Goal: Information Seeking & Learning: Learn about a topic

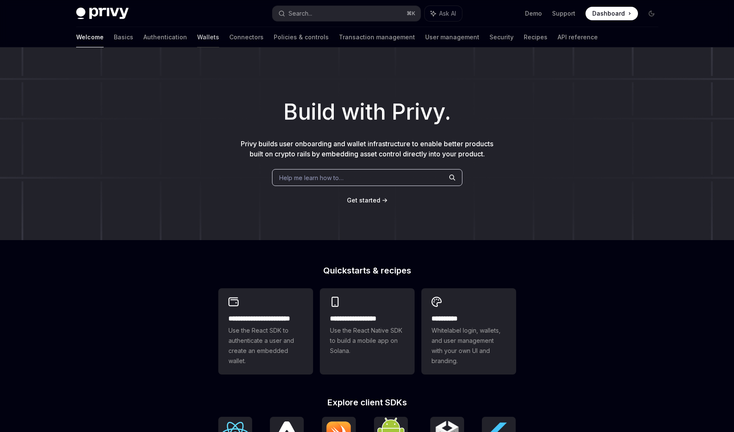
click at [197, 39] on link "Wallets" at bounding box center [208, 37] width 22 height 20
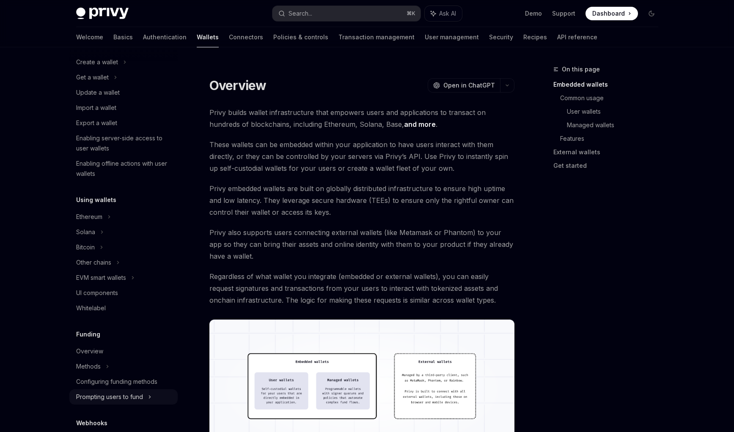
scroll to position [69, 0]
click at [229, 41] on link "Connectors" at bounding box center [246, 37] width 34 height 20
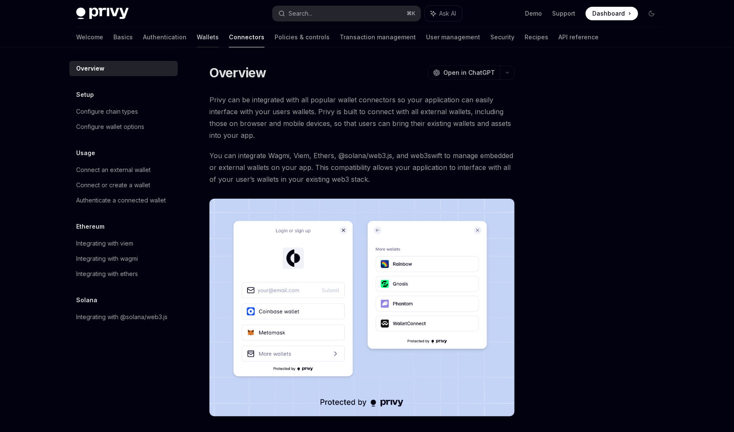
click at [197, 42] on link "Wallets" at bounding box center [208, 37] width 22 height 20
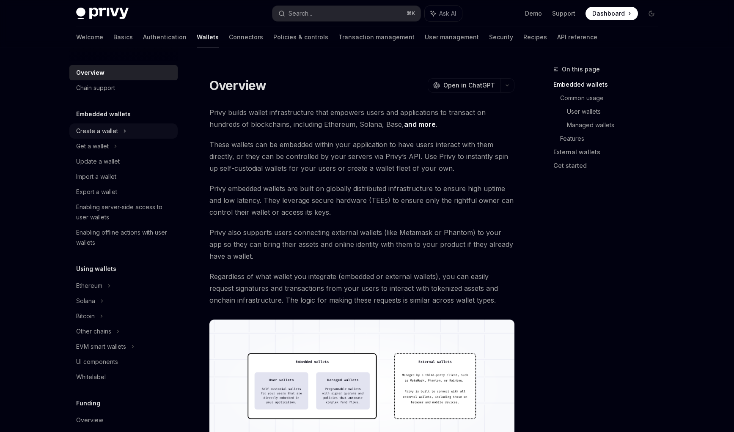
click at [117, 134] on div "Create a wallet" at bounding box center [97, 131] width 42 height 10
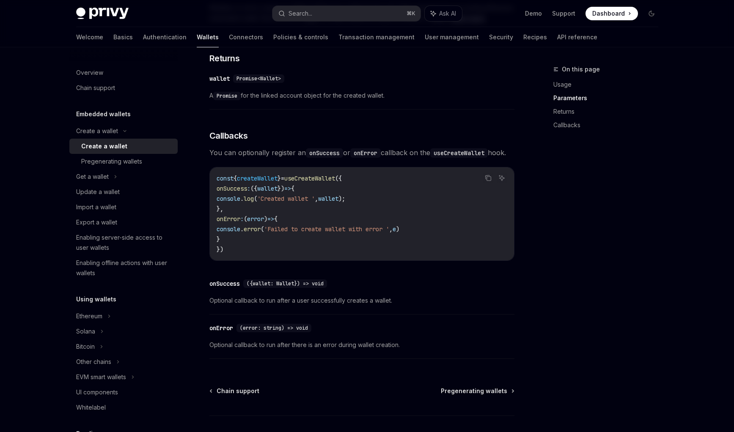
scroll to position [547, 0]
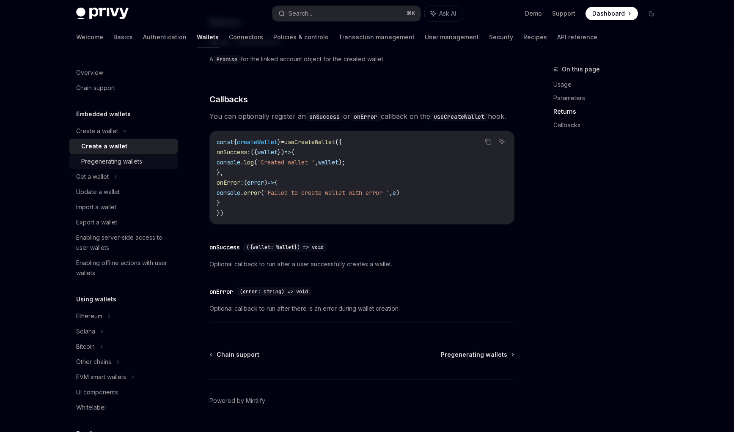
click at [142, 165] on div "Pregenerating wallets" at bounding box center [126, 161] width 91 height 10
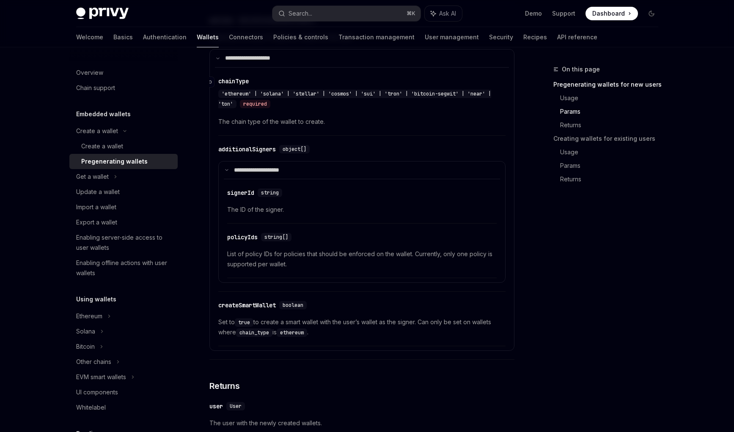
scroll to position [615, 0]
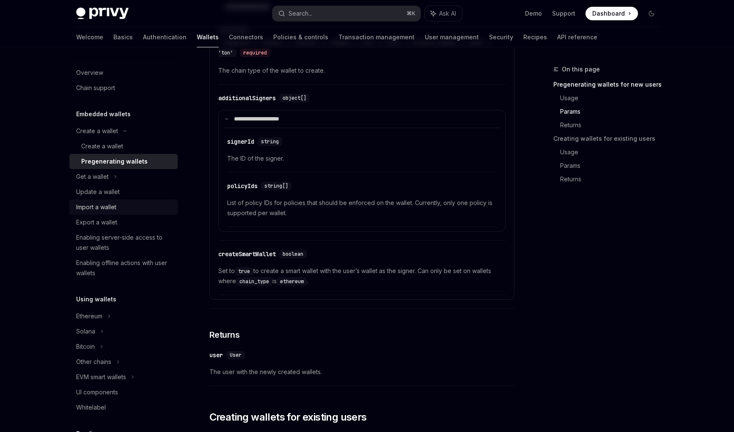
click at [124, 204] on div "Import a wallet" at bounding box center [124, 207] width 96 height 10
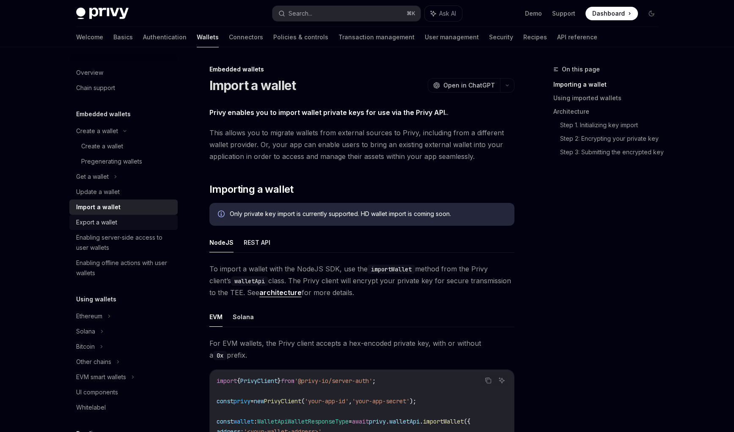
click at [126, 222] on div "Export a wallet" at bounding box center [124, 222] width 96 height 10
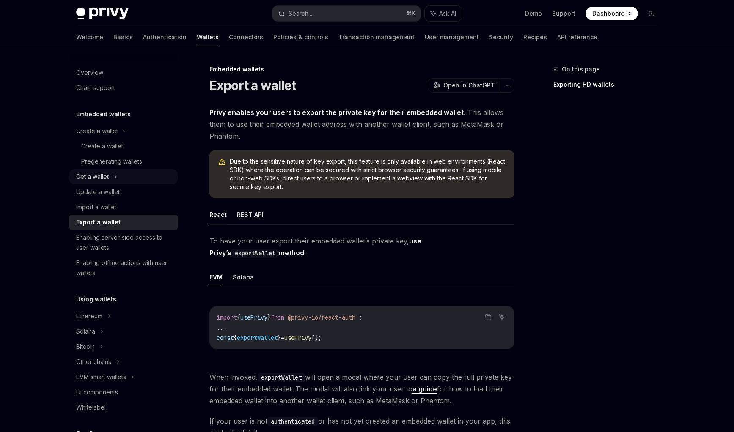
click at [123, 177] on div "Get a wallet" at bounding box center [123, 176] width 108 height 15
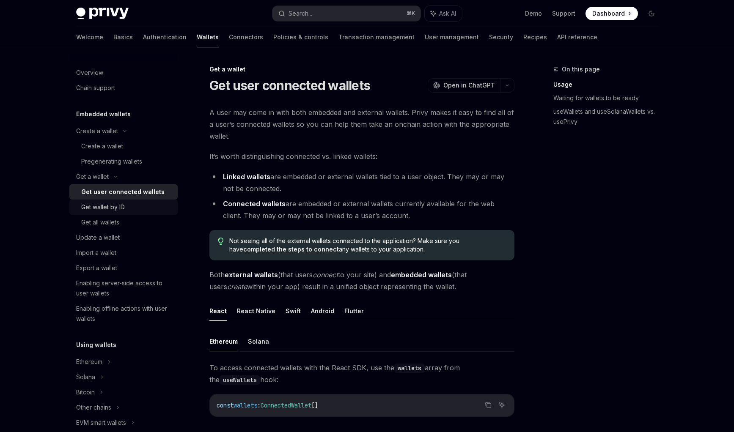
click at [127, 204] on div "Get wallet by ID" at bounding box center [126, 207] width 91 height 10
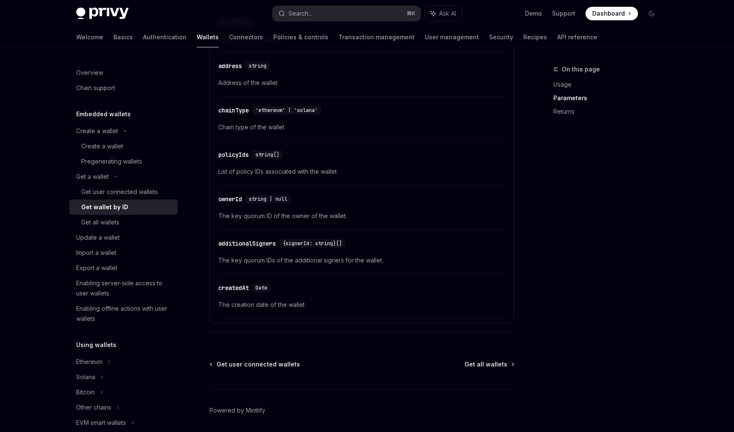
scroll to position [443, 0]
click at [115, 225] on div "Get all wallets" at bounding box center [100, 222] width 38 height 10
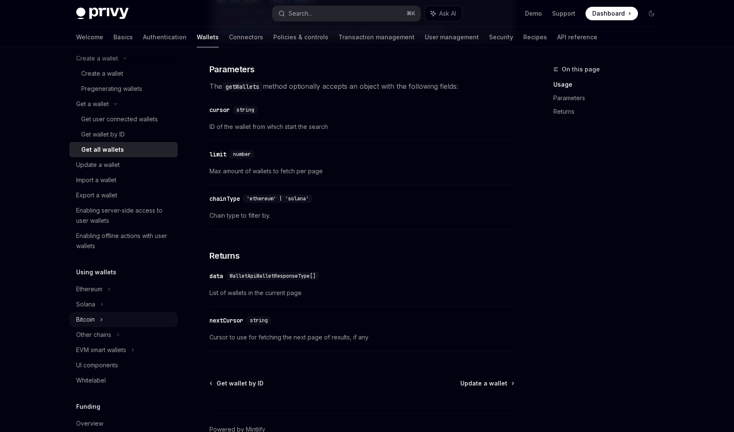
scroll to position [144, 0]
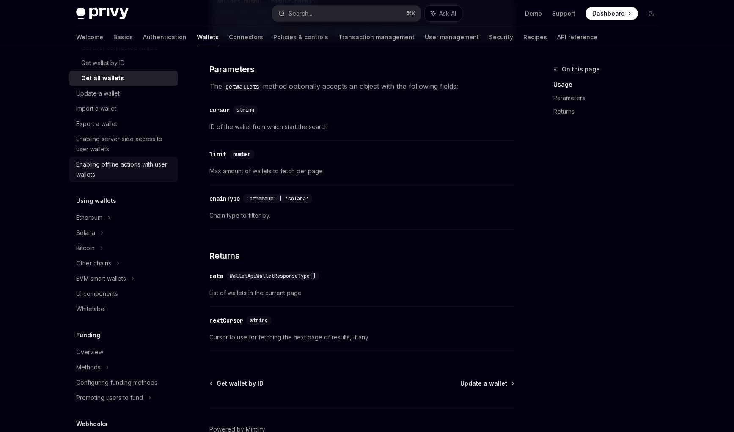
click at [135, 159] on link "Enabling offline actions with user wallets" at bounding box center [123, 169] width 108 height 25
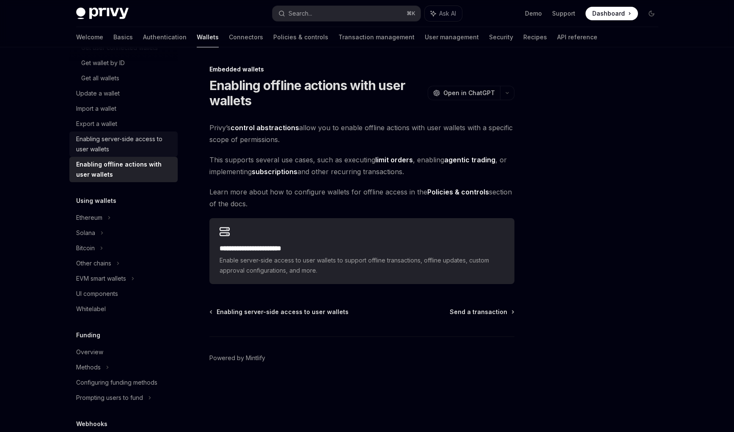
click at [135, 147] on div "Enabling server-side access to user wallets" at bounding box center [124, 144] width 96 height 20
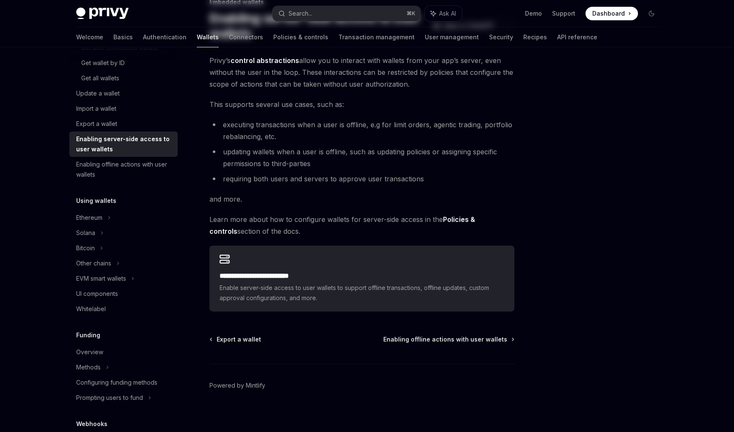
scroll to position [72, 0]
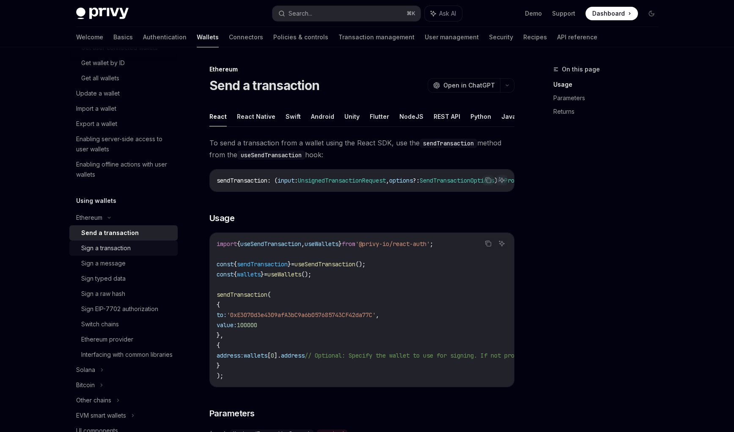
click at [133, 250] on div "Sign a transaction" at bounding box center [126, 248] width 91 height 10
click at [141, 238] on div "Send a transaction" at bounding box center [126, 233] width 91 height 10
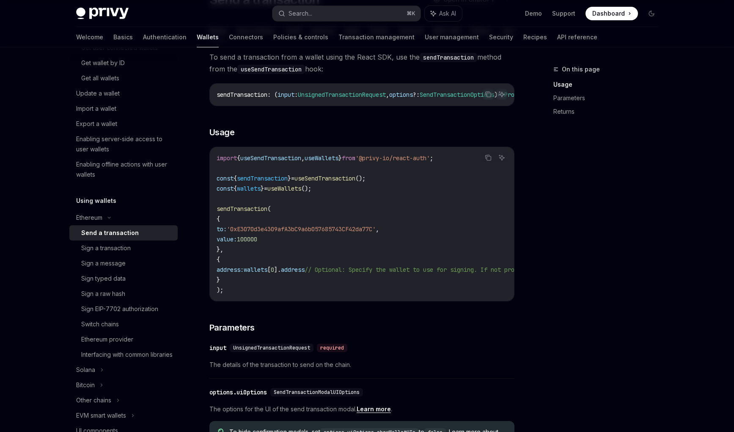
scroll to position [97, 0]
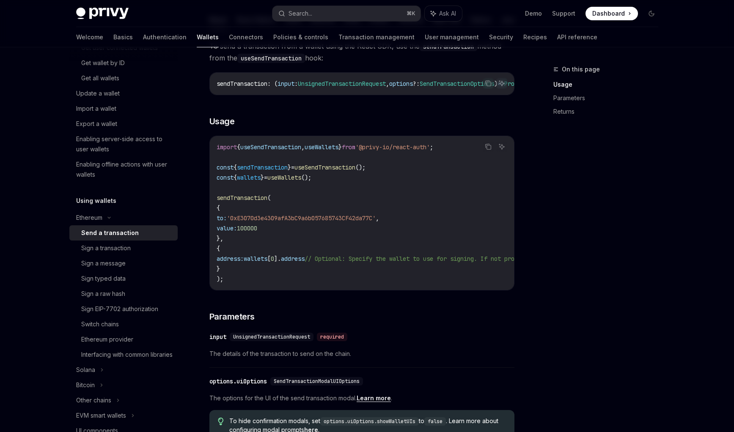
drag, startPoint x: 321, startPoint y: 244, endPoint x: 269, endPoint y: 188, distance: 75.7
click at [269, 188] on code "import { useSendTransaction , useWallets } from '@privy-io/react-auth' ; const …" at bounding box center [438, 213] width 443 height 142
click at [295, 187] on code "import { useSendTransaction , useWallets } from '@privy-io/react-auth' ; const …" at bounding box center [438, 213] width 443 height 142
drag, startPoint x: 272, startPoint y: 192, endPoint x: 263, endPoint y: 245, distance: 54.0
click at [263, 245] on code "import { useSendTransaction , useWallets } from '@privy-io/react-auth' ; const …" at bounding box center [438, 213] width 443 height 142
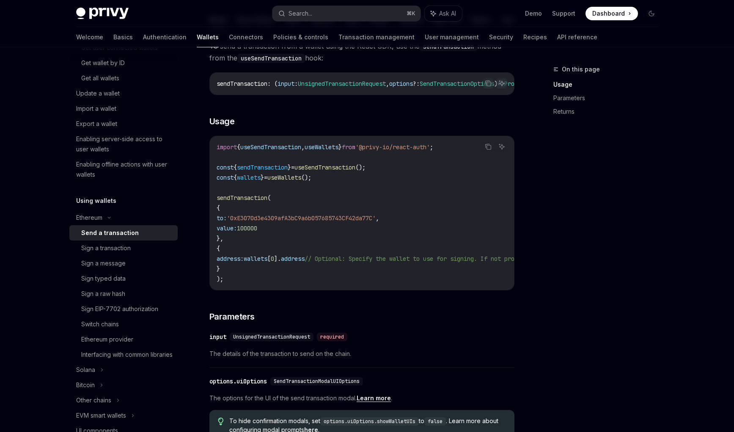
click at [302, 212] on code "import { useSendTransaction , useWallets } from '@privy-io/react-auth' ; const …" at bounding box center [438, 213] width 443 height 142
drag, startPoint x: 244, startPoint y: 200, endPoint x: 264, endPoint y: 241, distance: 46.2
click at [264, 241] on code "import { useSendTransaction , useWallets } from '@privy-io/react-auth' ; const …" at bounding box center [438, 213] width 443 height 142
drag, startPoint x: 262, startPoint y: 244, endPoint x: 220, endPoint y: 192, distance: 66.5
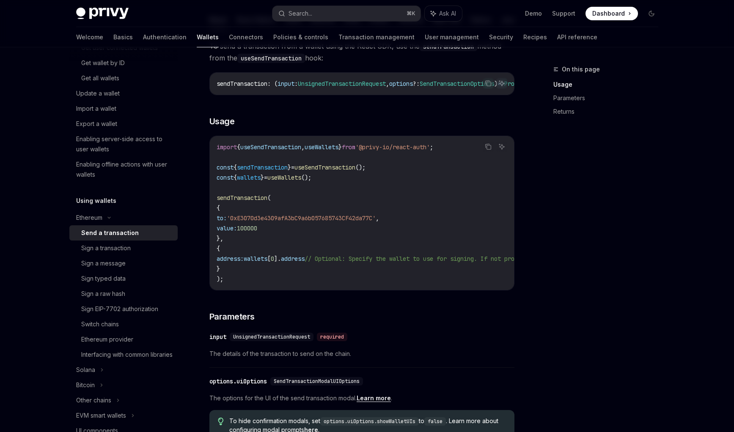
click at [218, 196] on code "import { useSendTransaction , useWallets } from '@privy-io/react-auth' ; const …" at bounding box center [438, 213] width 443 height 142
click at [220, 192] on code "import { useSendTransaction , useWallets } from '@privy-io/react-auth' ; const …" at bounding box center [438, 213] width 443 height 142
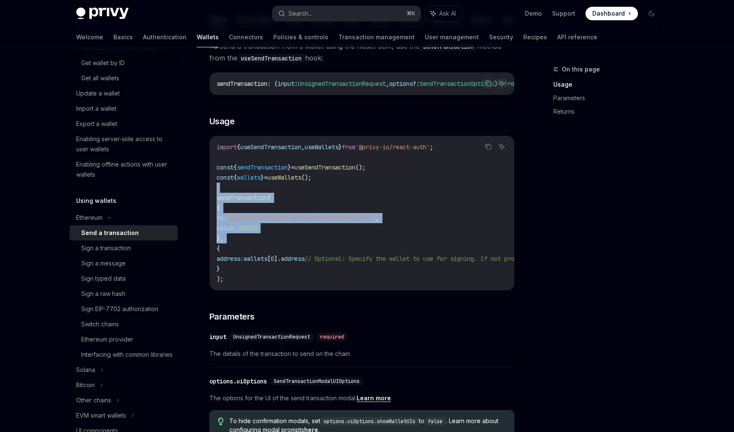
drag, startPoint x: 220, startPoint y: 192, endPoint x: 272, endPoint y: 240, distance: 71.2
click at [272, 240] on code "import { useSendTransaction , useWallets } from '@privy-io/react-auth' ; const …" at bounding box center [438, 213] width 443 height 142
click at [141, 248] on div "Sign a transaction" at bounding box center [126, 248] width 91 height 10
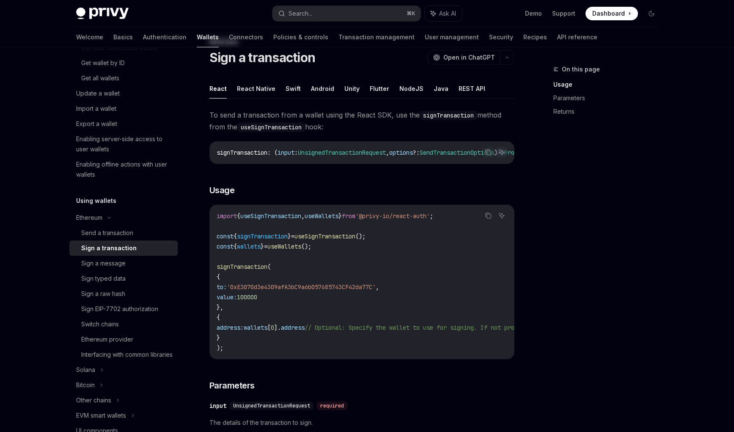
scroll to position [45, 0]
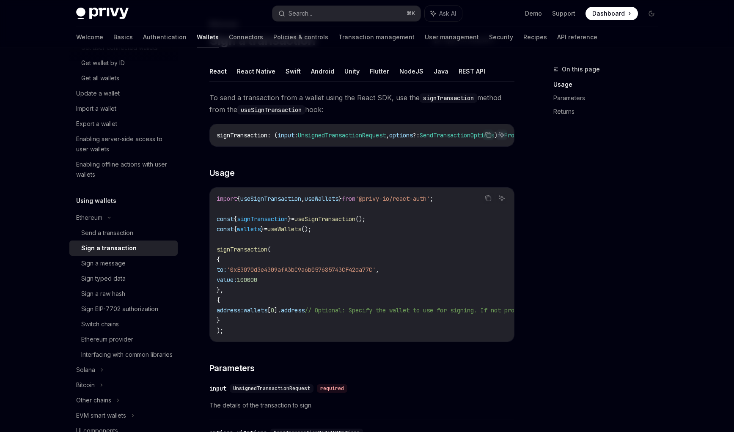
drag, startPoint x: 272, startPoint y: 295, endPoint x: 234, endPoint y: 245, distance: 63.1
click at [234, 245] on code "import { useSignTransaction , useWallets } from '@privy-io/react-auth' ; const …" at bounding box center [438, 265] width 443 height 142
click at [239, 240] on code "import { useSignTransaction , useWallets } from '@privy-io/react-auth' ; const …" at bounding box center [438, 265] width 443 height 142
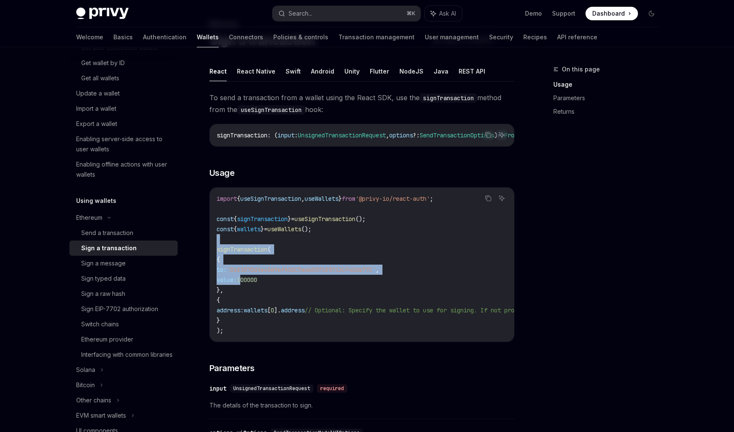
drag, startPoint x: 234, startPoint y: 242, endPoint x: 255, endPoint y: 288, distance: 50.1
click at [255, 288] on code "import { useSignTransaction , useWallets } from '@privy-io/react-auth' ; const …" at bounding box center [438, 265] width 443 height 142
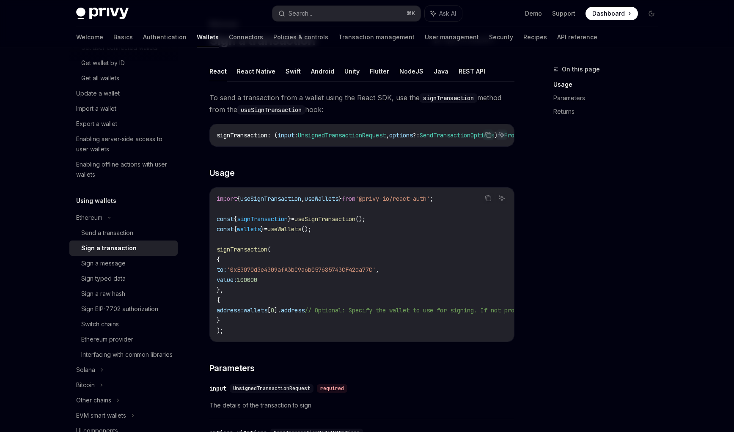
click at [277, 283] on code "import { useSignTransaction , useWallets } from '@privy-io/react-auth' ; const …" at bounding box center [438, 265] width 443 height 142
drag, startPoint x: 264, startPoint y: 278, endPoint x: 223, endPoint y: 243, distance: 54.0
click at [223, 243] on code "import { useSignTransaction , useWallets } from '@privy-io/react-auth' ; const …" at bounding box center [438, 265] width 443 height 142
click at [225, 241] on code "import { useSignTransaction , useWallets } from '@privy-io/react-auth' ; const …" at bounding box center [438, 265] width 443 height 142
click at [141, 268] on div "Sign a message" at bounding box center [126, 263] width 91 height 10
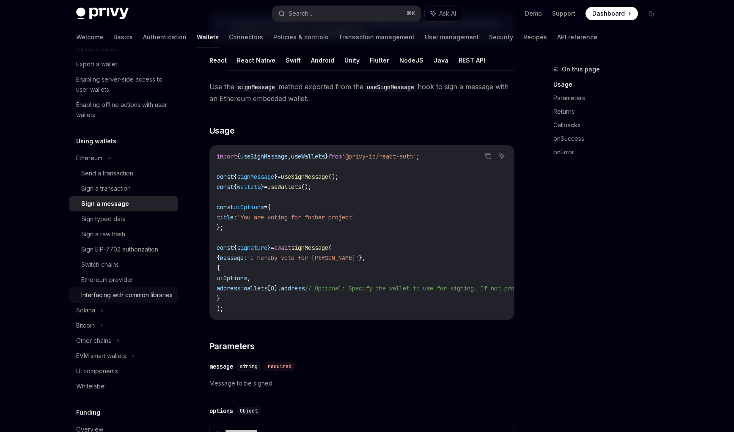
scroll to position [205, 0]
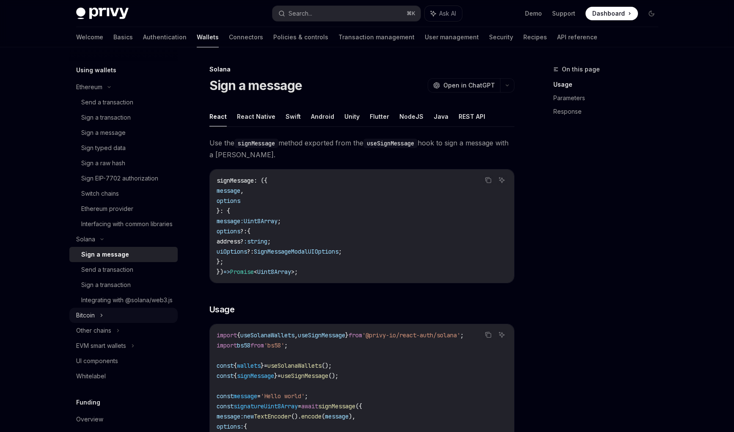
click at [132, 323] on div "Bitcoin" at bounding box center [123, 315] width 108 height 15
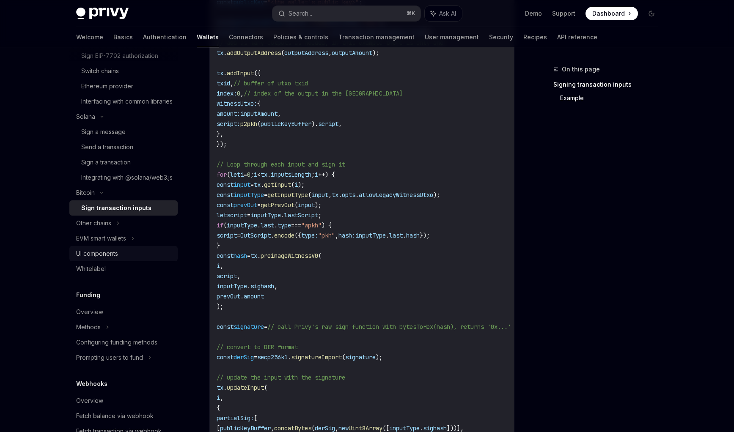
scroll to position [399, 0]
click at [142, 244] on div "EVM smart wallets" at bounding box center [123, 236] width 108 height 15
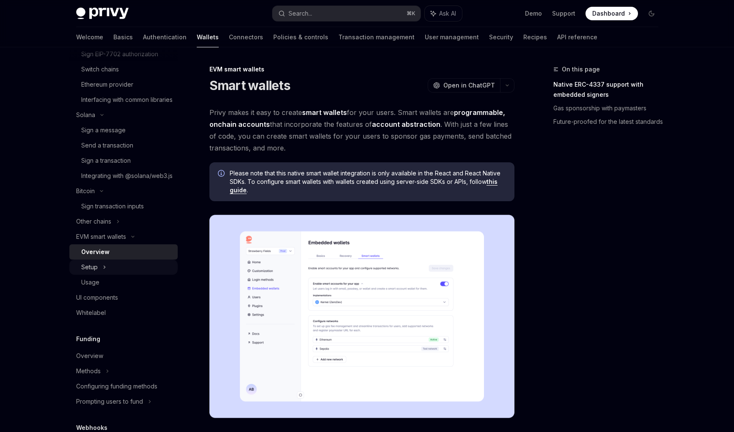
click at [140, 275] on div "Setup" at bounding box center [123, 267] width 108 height 15
type textarea "*"
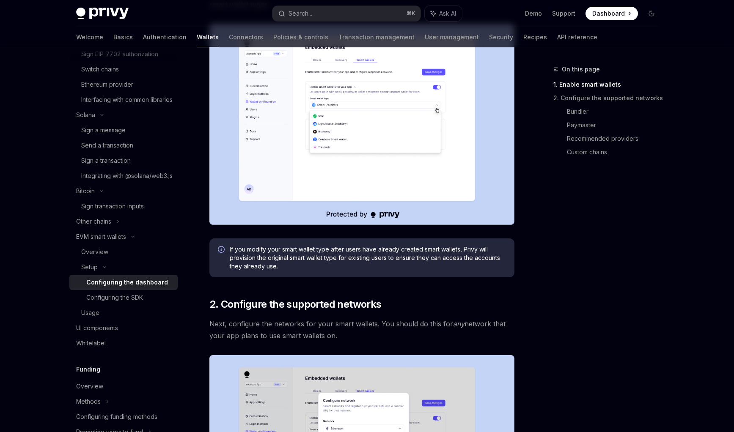
scroll to position [226, 0]
